Goal: Use online tool/utility: Utilize a website feature to perform a specific function

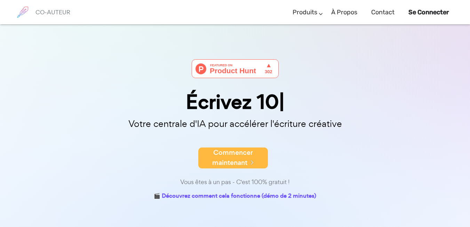
click at [234, 163] on font "Commencer maintenant" at bounding box center [232, 157] width 41 height 19
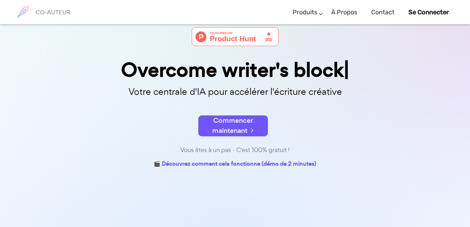
scroll to position [78, 0]
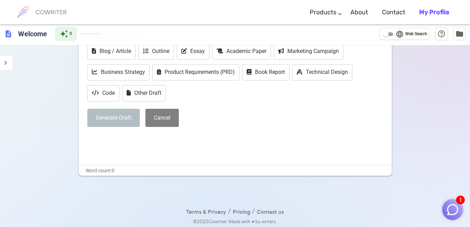
scroll to position [57, 0]
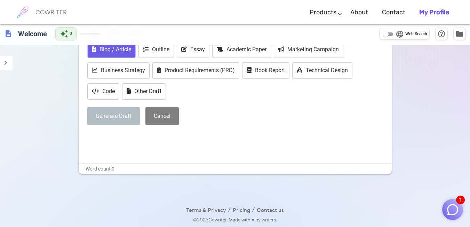
click at [100, 49] on button "Blog / Article" at bounding box center [111, 49] width 48 height 16
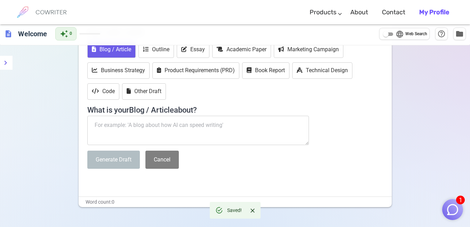
click at [207, 126] on textarea at bounding box center [198, 130] width 222 height 29
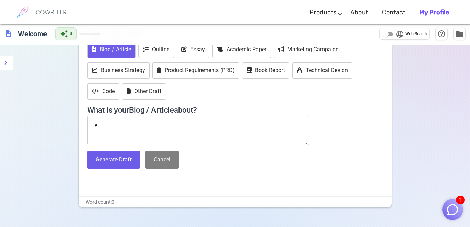
type textarea "v"
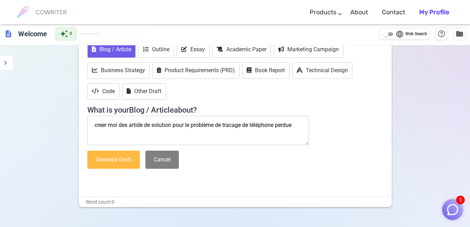
type textarea "creer moi des artide de solution pour le problème de tracage de téléphone perdue"
click at [106, 163] on button "Generate Draft" at bounding box center [113, 159] width 53 height 18
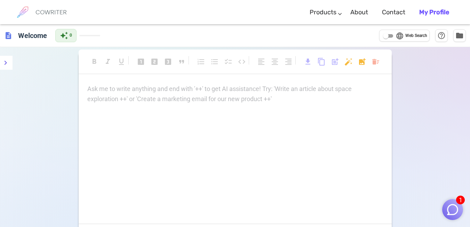
click at [220, 93] on p "Ask me to write anything and end with '++' to get AI assistance! Try: 'Write an…" at bounding box center [235, 89] width 296 height 10
click at [188, 87] on p "Ask me to write anything and end with '++' to get AI assistance! Try: 'Write an…" at bounding box center [235, 89] width 296 height 10
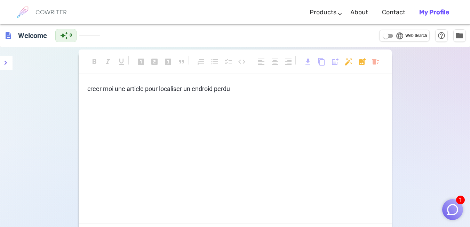
click at [413, 37] on span "Web Search" at bounding box center [416, 35] width 22 height 7
click at [398, 37] on input "language Web Search" at bounding box center [385, 36] width 25 height 8
checkbox input "true"
click at [0, 0] on lt-div at bounding box center [0, 0] width 0 height 0
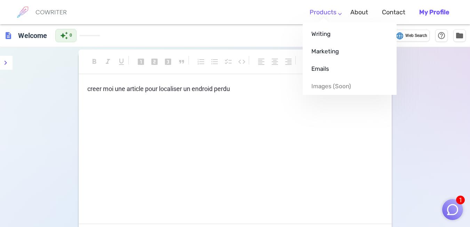
click at [313, 12] on link "Products" at bounding box center [323, 12] width 27 height 21
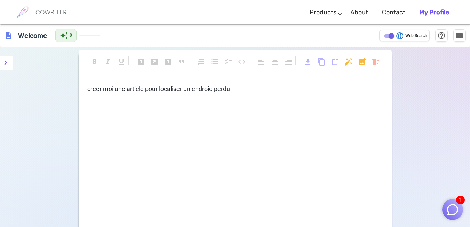
click at [0, 0] on lt-div at bounding box center [0, 0] width 0 height 0
click at [454, 208] on img "button" at bounding box center [452, 209] width 13 height 13
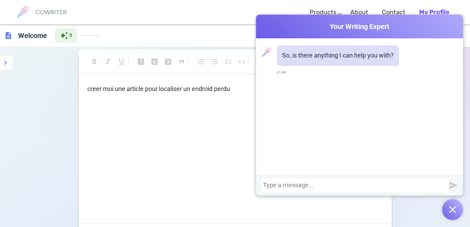
click at [174, 113] on div "creer moi une article pour localiser un endroid perdu" at bounding box center [235, 153] width 313 height 139
click at [199, 89] on span "creer moi une article pour localiser un endroid perdu" at bounding box center [158, 88] width 143 height 7
click at [87, 100] on span "droid perdu" at bounding box center [102, 101] width 31 height 7
click at [90, 104] on span "droid perdu" at bounding box center [102, 101] width 31 height 7
click at [87, 104] on span "droid perdu" at bounding box center [102, 101] width 31 height 7
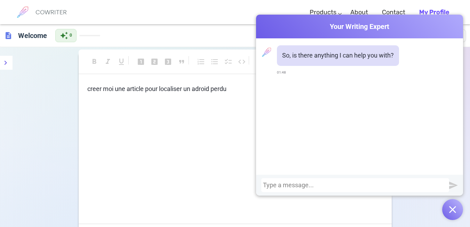
click at [461, 11] on div "COWRITER Products Writing Marketing Emails Images (soon) About Contact My Profi…" at bounding box center [235, 12] width 470 height 24
click at [433, 10] on b "My Profile" at bounding box center [434, 12] width 30 height 8
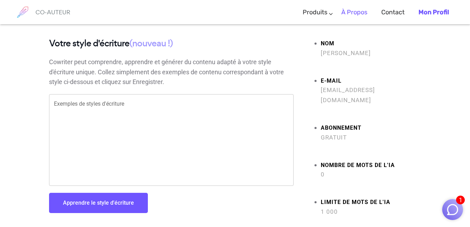
click at [353, 14] on font "À propos" at bounding box center [354, 12] width 26 height 8
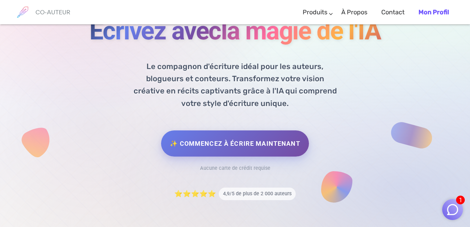
scroll to position [139, 0]
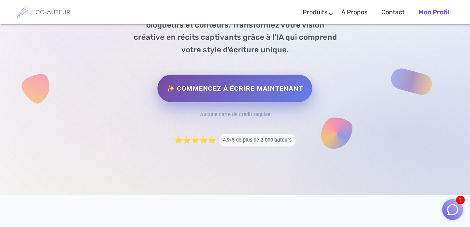
click at [261, 93] on link "✨ Commencez à écrire maintenant" at bounding box center [235, 87] width 155 height 27
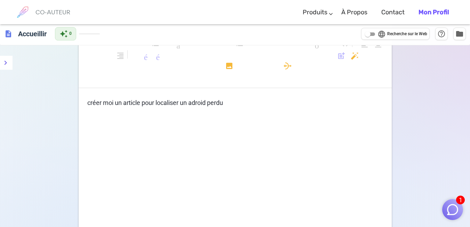
scroll to position [134, 0]
